Goal: Task Accomplishment & Management: Manage account settings

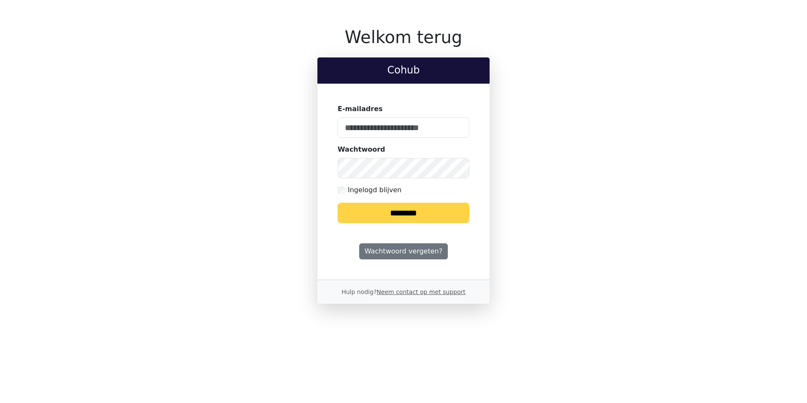
type input "**********"
click at [413, 212] on input "********" at bounding box center [404, 213] width 132 height 20
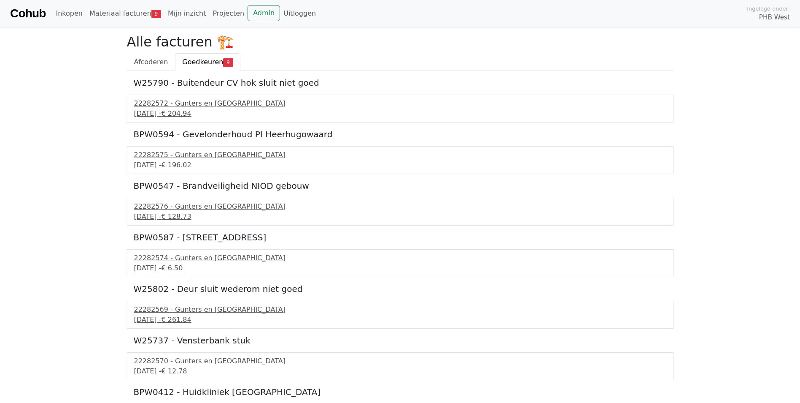
click at [166, 108] on div "[DATE] - € 204.94" at bounding box center [400, 113] width 533 height 10
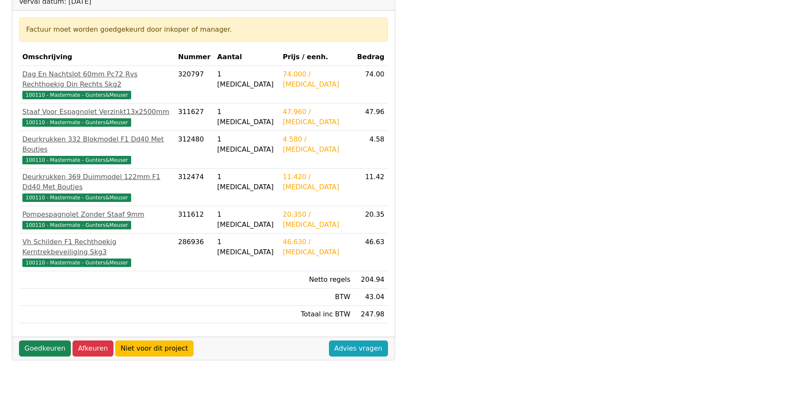
scroll to position [197, 0]
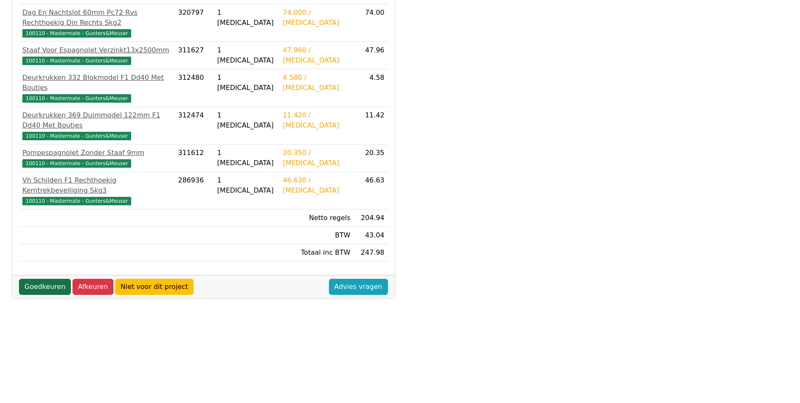
click at [47, 278] on link "Goedkeuren" at bounding box center [45, 286] width 52 height 16
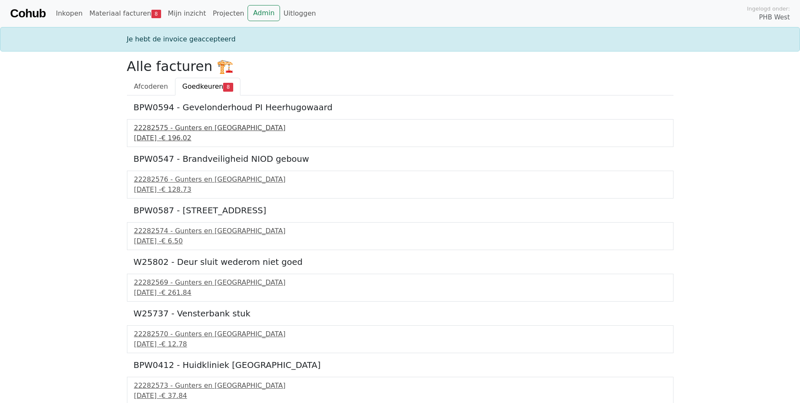
click at [178, 130] on div "22282575 - Gunters en Meuser" at bounding box center [400, 128] width 533 height 10
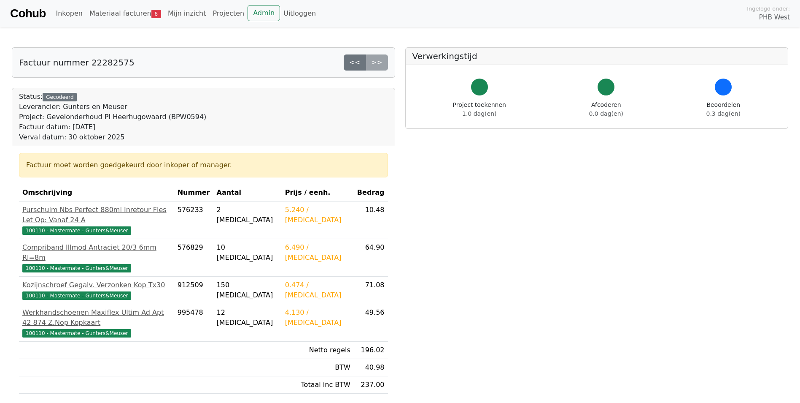
drag, startPoint x: 35, startPoint y: 387, endPoint x: 40, endPoint y: 380, distance: 8.8
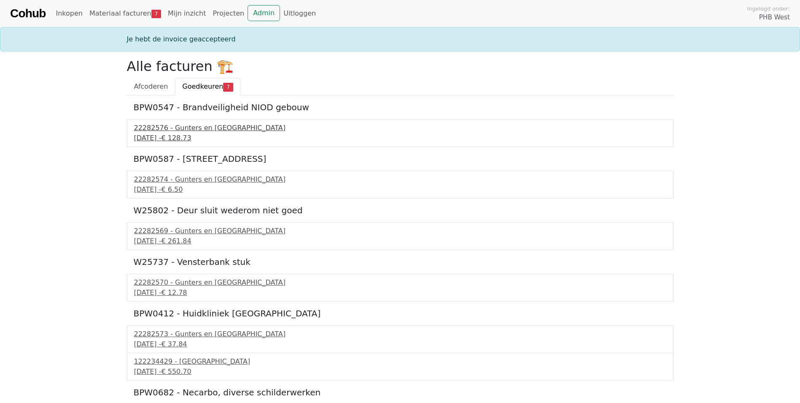
click at [165, 134] on div "30 september 2025 - € 128.73" at bounding box center [400, 138] width 533 height 10
click at [167, 181] on div "22282574 - Gunters en Meuser" at bounding box center [400, 179] width 533 height 10
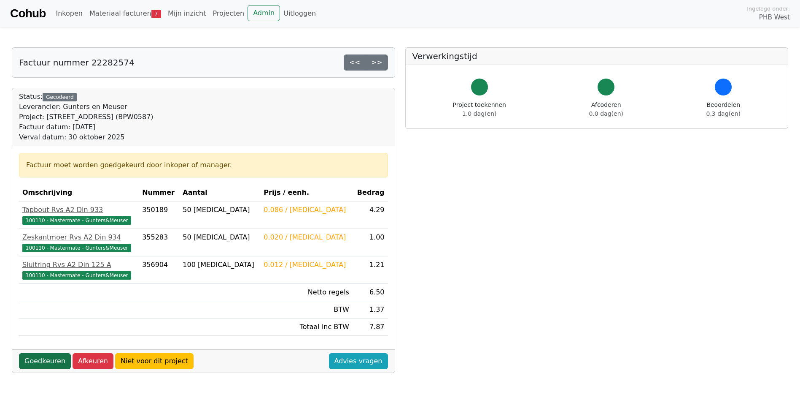
click at [44, 359] on link "Goedkeuren" at bounding box center [45, 361] width 52 height 16
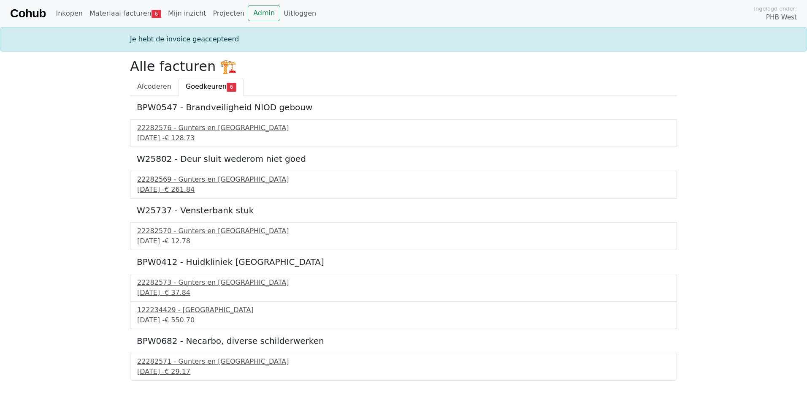
click at [173, 183] on div "22282569 - Gunters en Meuser" at bounding box center [403, 179] width 533 height 10
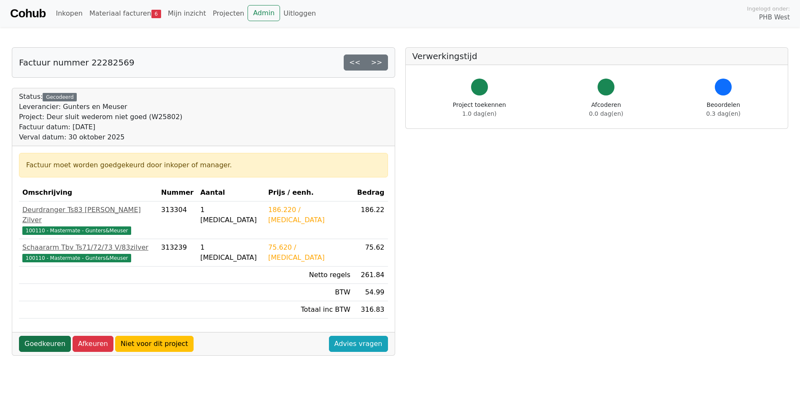
click at [38, 335] on link "Goedkeuren" at bounding box center [45, 343] width 52 height 16
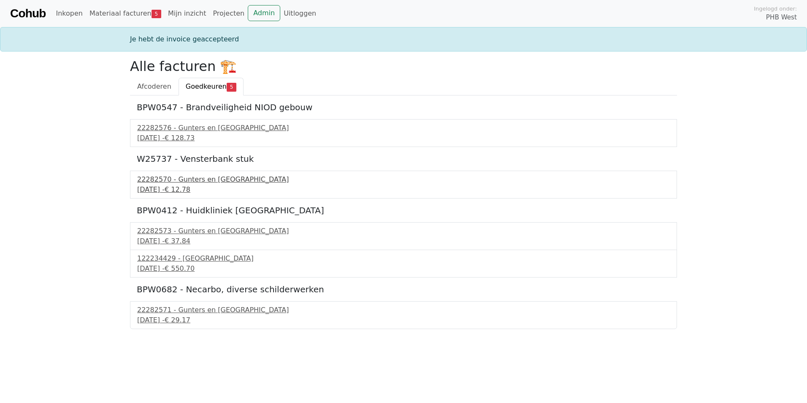
click at [193, 177] on div "22282570 - Gunters en [GEOGRAPHIC_DATA]" at bounding box center [403, 179] width 533 height 10
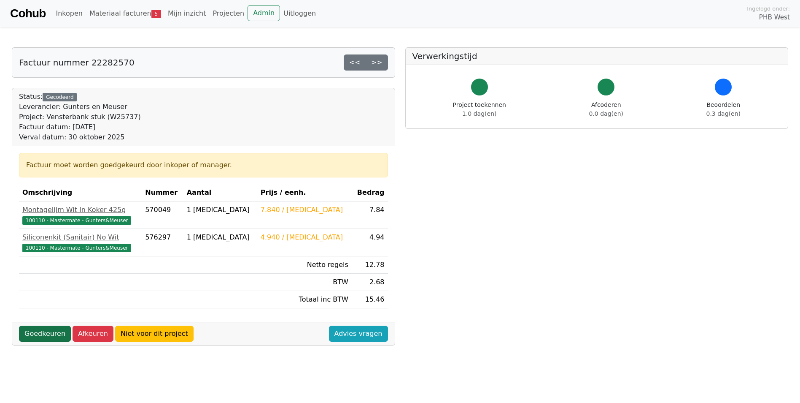
click at [45, 331] on link "Goedkeuren" at bounding box center [45, 333] width 52 height 16
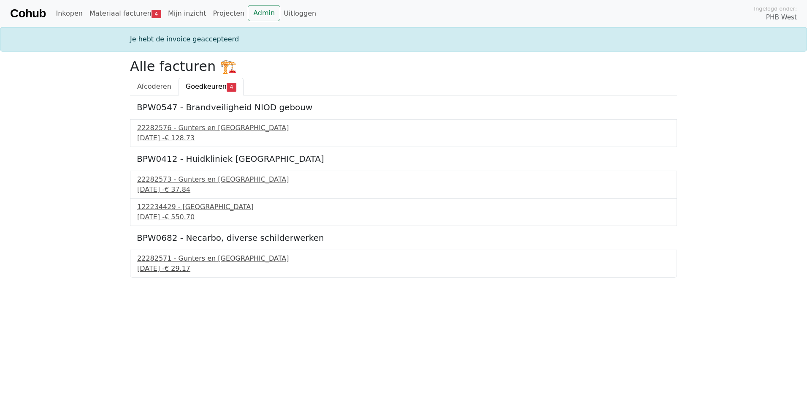
click at [184, 265] on div "[DATE] - € 29.17" at bounding box center [403, 268] width 533 height 10
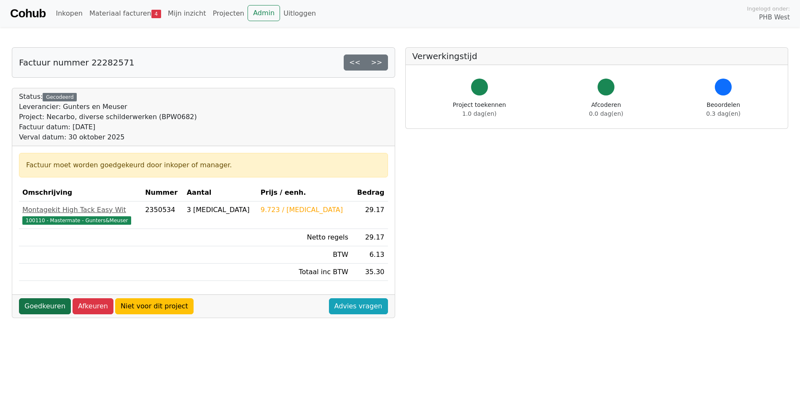
click at [41, 309] on link "Goedkeuren" at bounding box center [45, 306] width 52 height 16
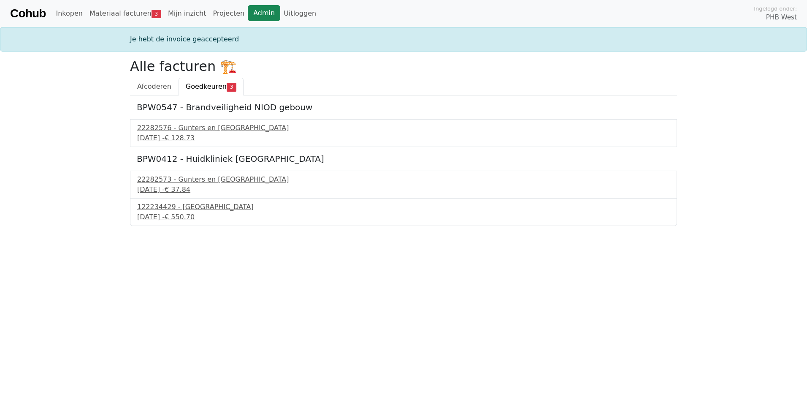
click at [251, 19] on link "Admin" at bounding box center [264, 13] width 32 height 16
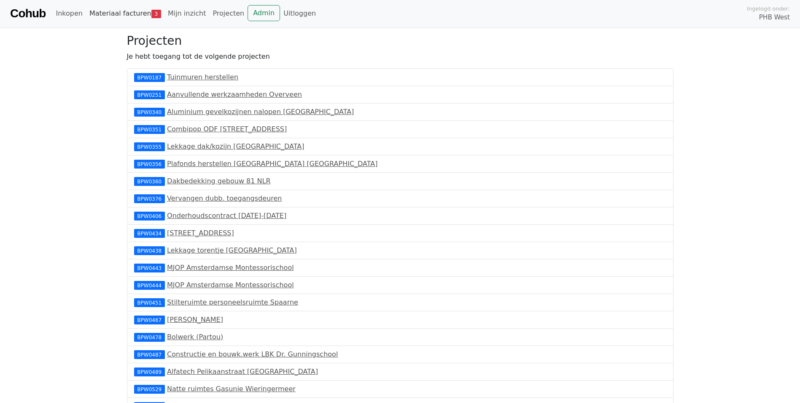
click at [131, 14] on link "Materiaal facturen 3" at bounding box center [125, 13] width 78 height 17
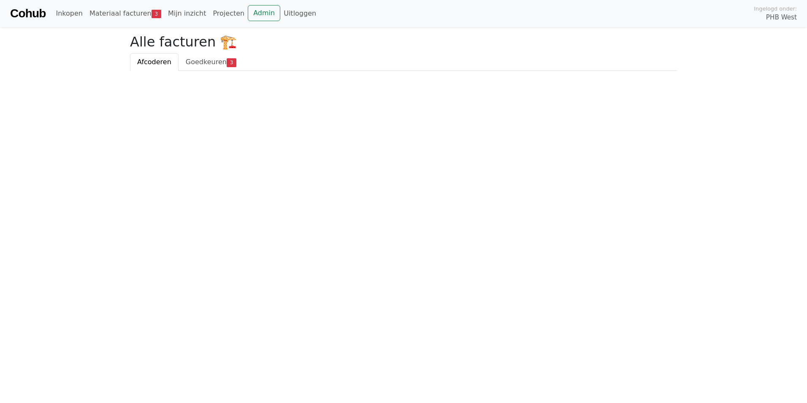
click at [261, 21] on li "Admin" at bounding box center [264, 13] width 32 height 17
click at [284, 15] on link "Uitloggen" at bounding box center [299, 13] width 39 height 17
